Goal: Transaction & Acquisition: Purchase product/service

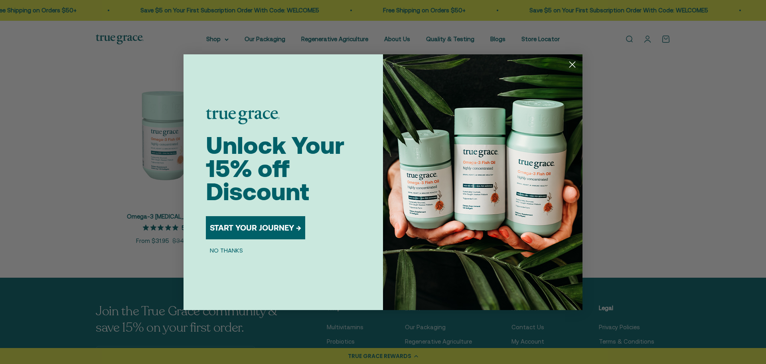
click at [571, 63] on icon "Close dialog" at bounding box center [573, 64] width 6 height 6
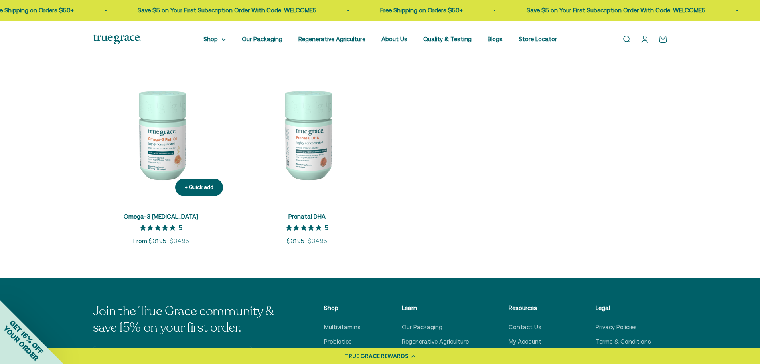
click at [172, 152] on img at bounding box center [161, 134] width 136 height 136
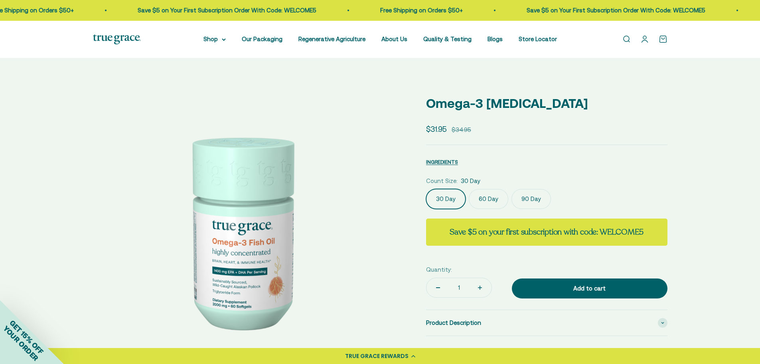
select select "3"
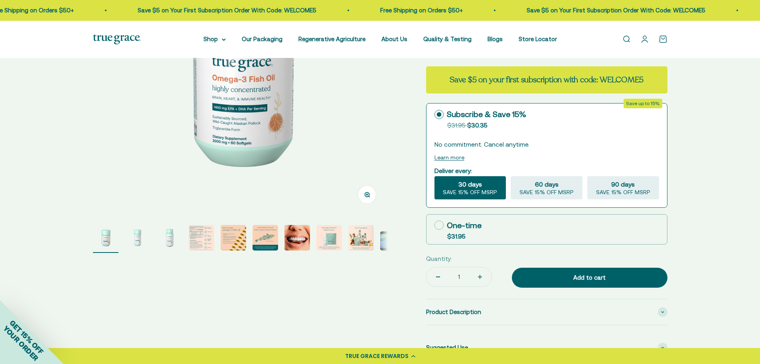
scroll to position [200, 0]
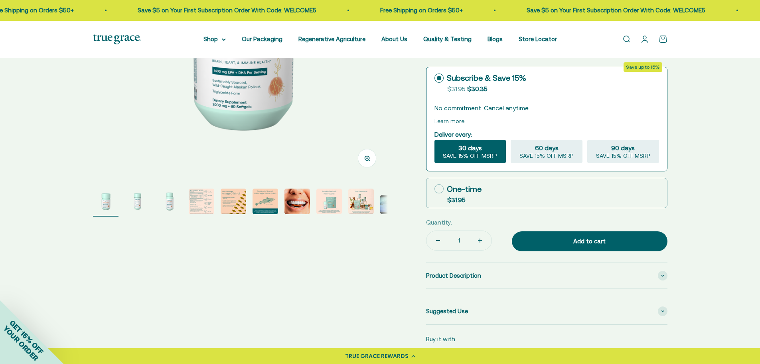
click at [198, 205] on img "Go to item 4" at bounding box center [202, 201] width 26 height 26
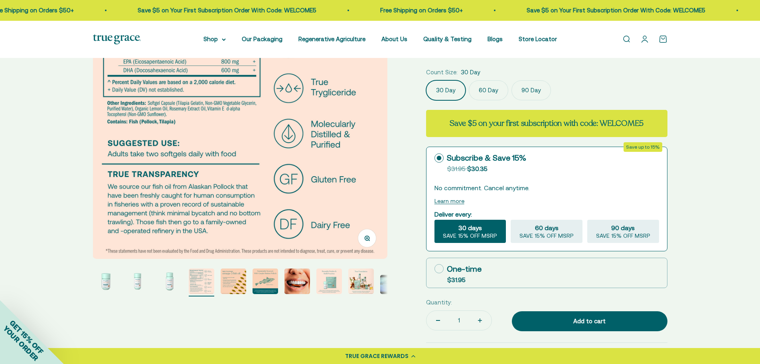
scroll to position [160, 0]
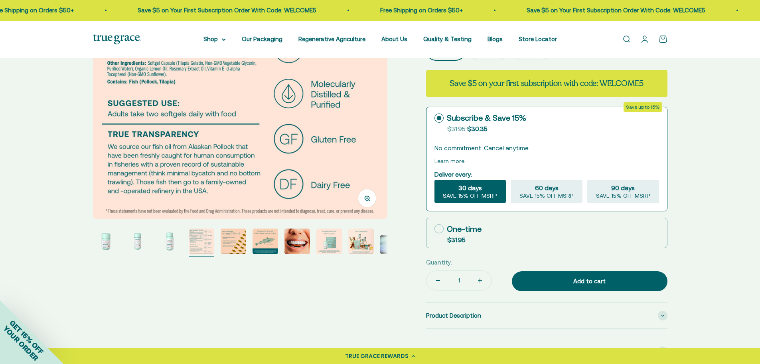
click at [107, 242] on img "Go to item 1" at bounding box center [106, 241] width 26 height 26
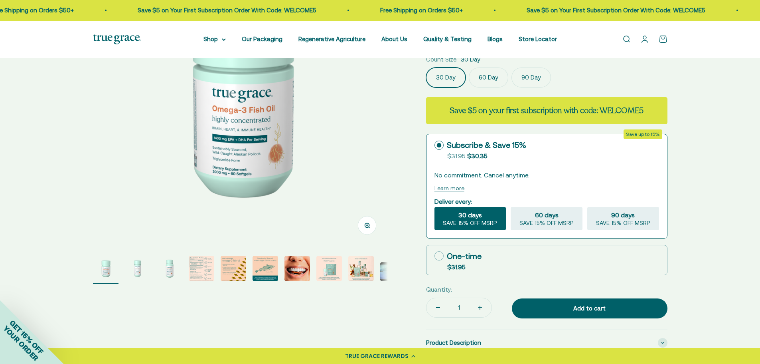
scroll to position [0, 0]
